Goal: Information Seeking & Learning: Find specific fact

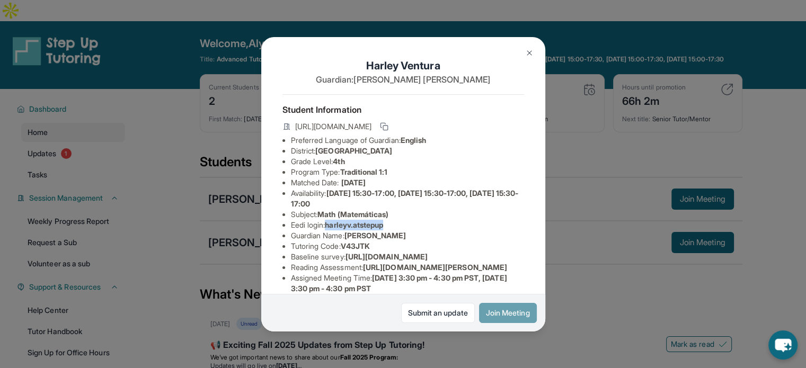
scroll to position [61, 0]
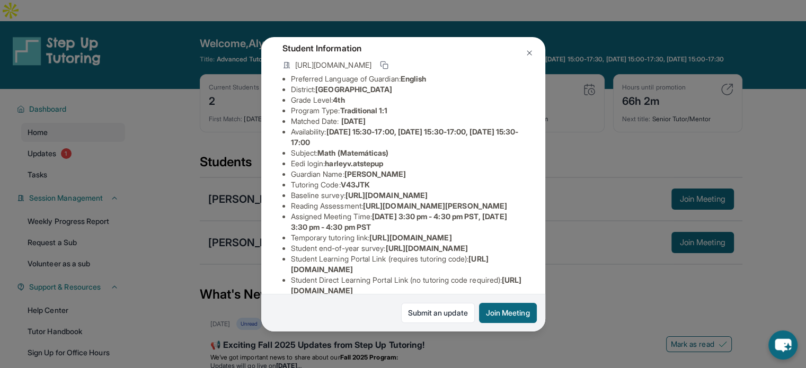
click at [607, 274] on div "[PERSON_NAME] Guardian: [PERSON_NAME] Student Information [URL][DOMAIN_NAME] Pr…" at bounding box center [403, 184] width 806 height 368
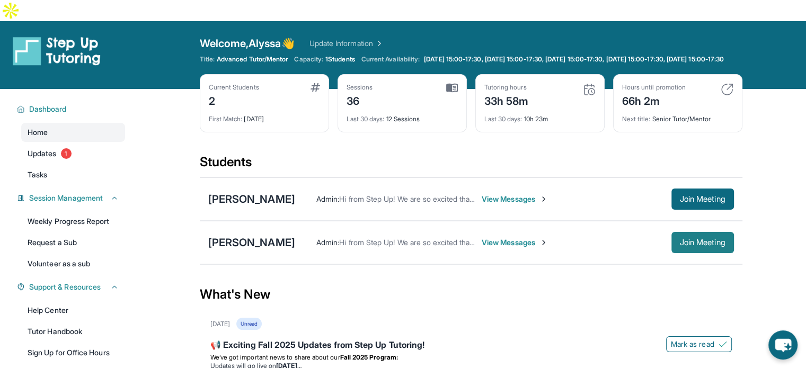
click at [713, 239] on span "Join Meeting" at bounding box center [703, 242] width 46 height 6
click at [686, 232] on button "Join Meeting" at bounding box center [702, 242] width 63 height 21
click at [263, 235] on div "[PERSON_NAME]" at bounding box center [251, 242] width 87 height 15
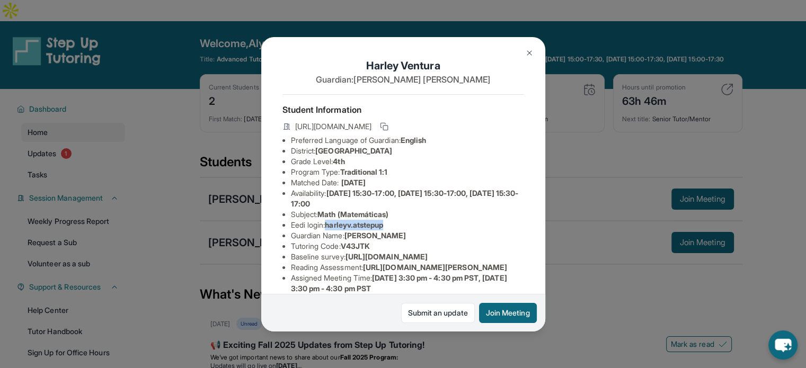
drag, startPoint x: 330, startPoint y: 235, endPoint x: 412, endPoint y: 238, distance: 82.2
click at [412, 230] on li "Eedi login : harleyv.atstepup" at bounding box center [407, 225] width 233 height 11
copy span "harleyv.atstepup"
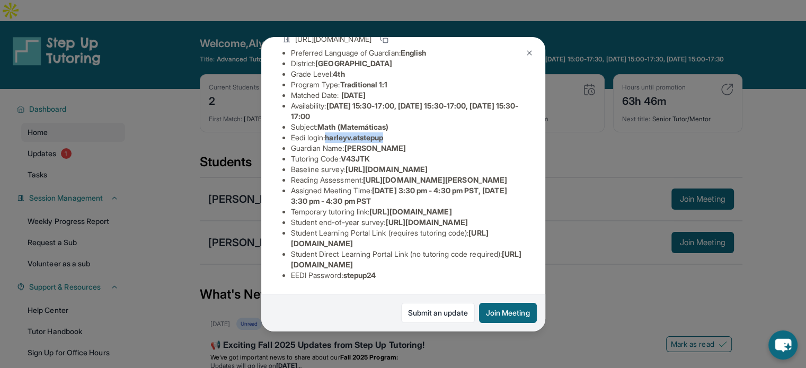
scroll to position [220, 0]
drag, startPoint x: 393, startPoint y: 270, endPoint x: 349, endPoint y: 271, distance: 44.0
click at [349, 271] on li "EEDI Password : stepup24" at bounding box center [407, 275] width 233 height 11
copy span "stepup24"
